Goal: Navigation & Orientation: Find specific page/section

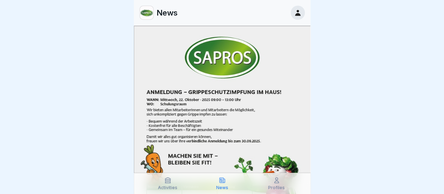
scroll to position [347, 0]
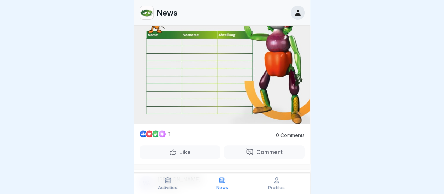
click at [172, 148] on div "Like" at bounding box center [180, 152] width 22 height 8
drag, startPoint x: 304, startPoint y: 29, endPoint x: 309, endPoint y: 29, distance: 4.9
click at [309, 29] on div "MA [PERSON_NAME] 10 hours ago Health Day on [DATE] [MEDICAL_DATA] vaccination W…" at bounding box center [222, 110] width 177 height 168
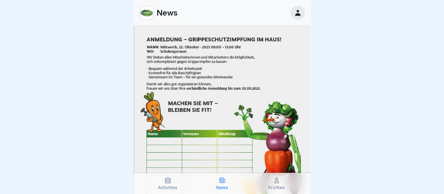
scroll to position [234, 0]
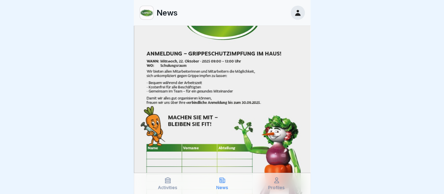
drag, startPoint x: 249, startPoint y: 73, endPoint x: 209, endPoint y: 90, distance: 43.1
click at [209, 90] on img at bounding box center [222, 112] width 177 height 250
click at [167, 184] on div "Activities" at bounding box center [167, 183] width 51 height 13
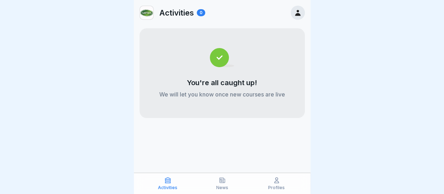
click at [221, 179] on icon at bounding box center [222, 180] width 7 height 7
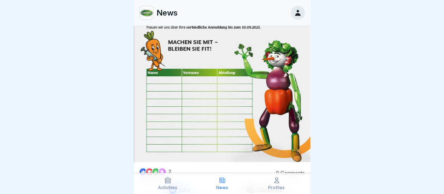
scroll to position [290, 0]
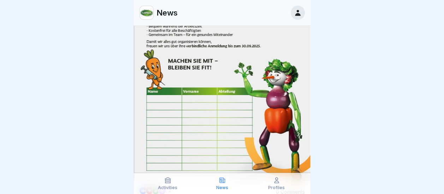
click at [274, 187] on p "Profiles" at bounding box center [276, 187] width 17 height 5
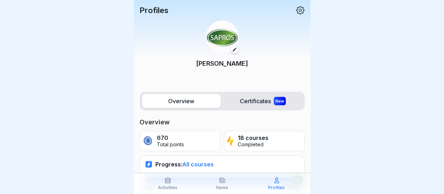
click at [309, 0] on div at bounding box center [222, 0] width 177 height 0
click at [308, 0] on div at bounding box center [222, 0] width 177 height 0
click at [306, 0] on div at bounding box center [222, 0] width 177 height 0
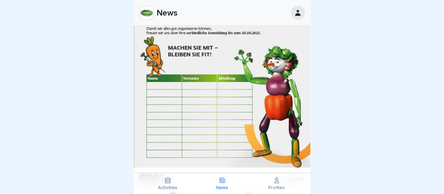
scroll to position [455, 0]
